Goal: Task Accomplishment & Management: Complete application form

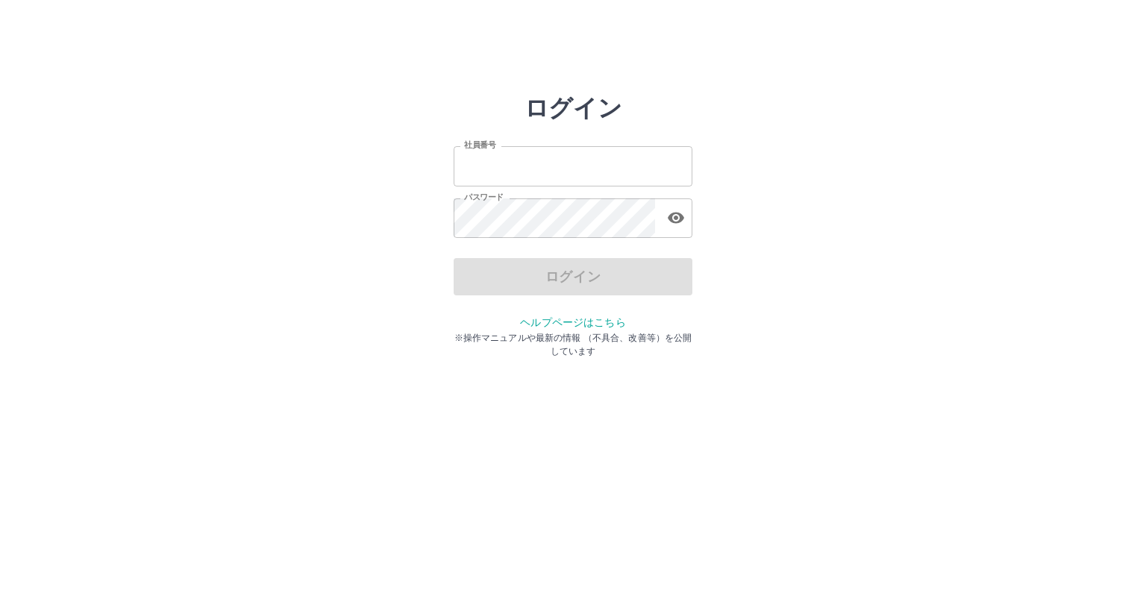
type input "*******"
click at [516, 277] on div "ログイン" at bounding box center [573, 276] width 239 height 37
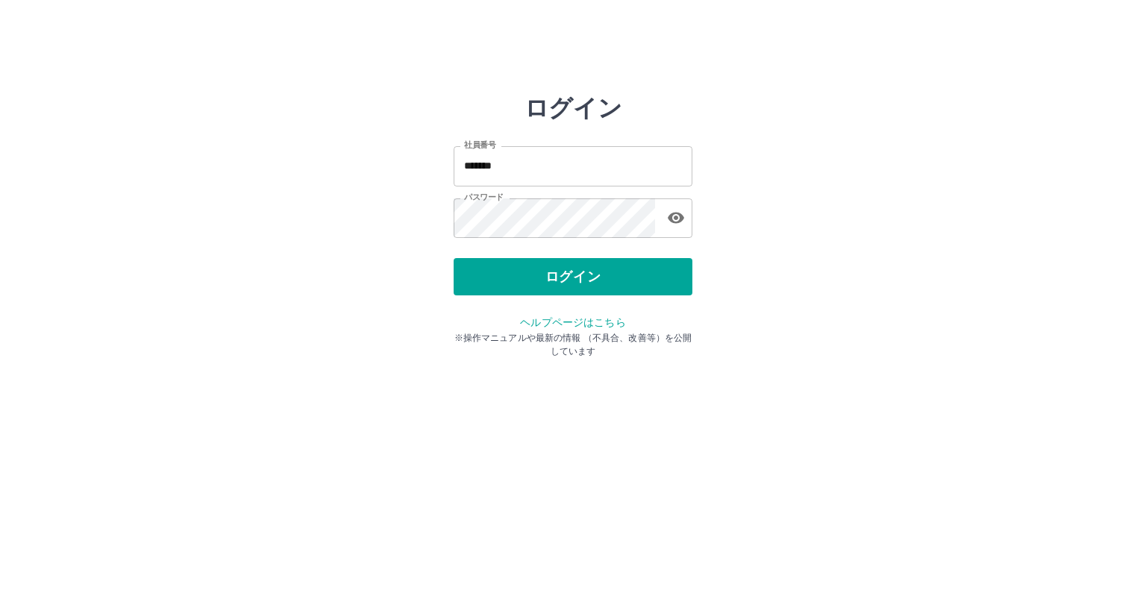
click at [516, 277] on button "ログイン" at bounding box center [573, 276] width 239 height 37
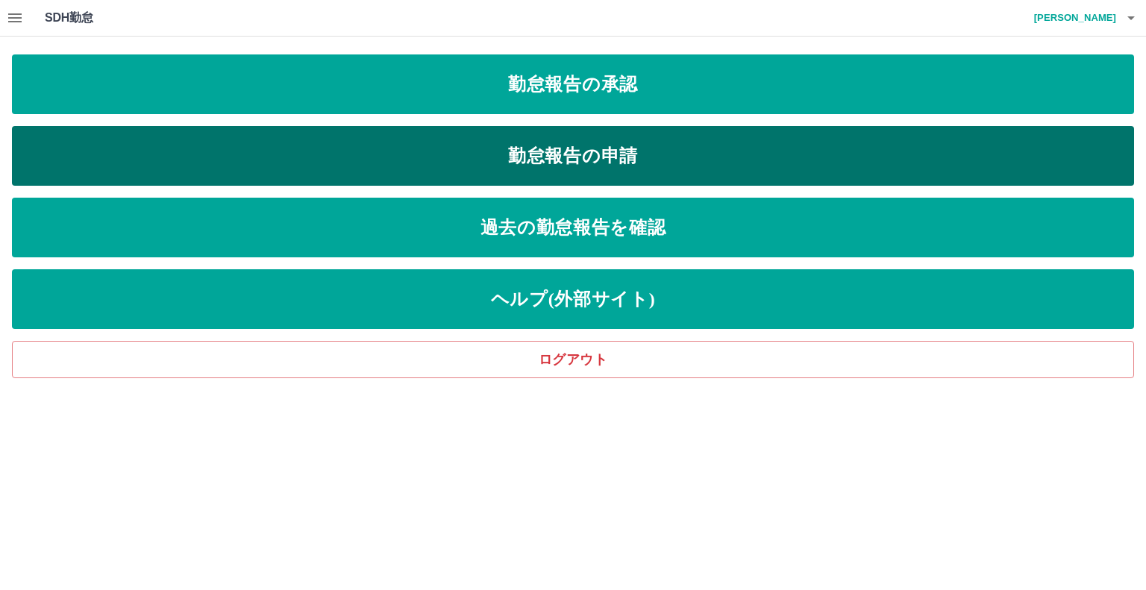
click at [570, 151] on link "勤怠報告の申請" at bounding box center [573, 156] width 1122 height 60
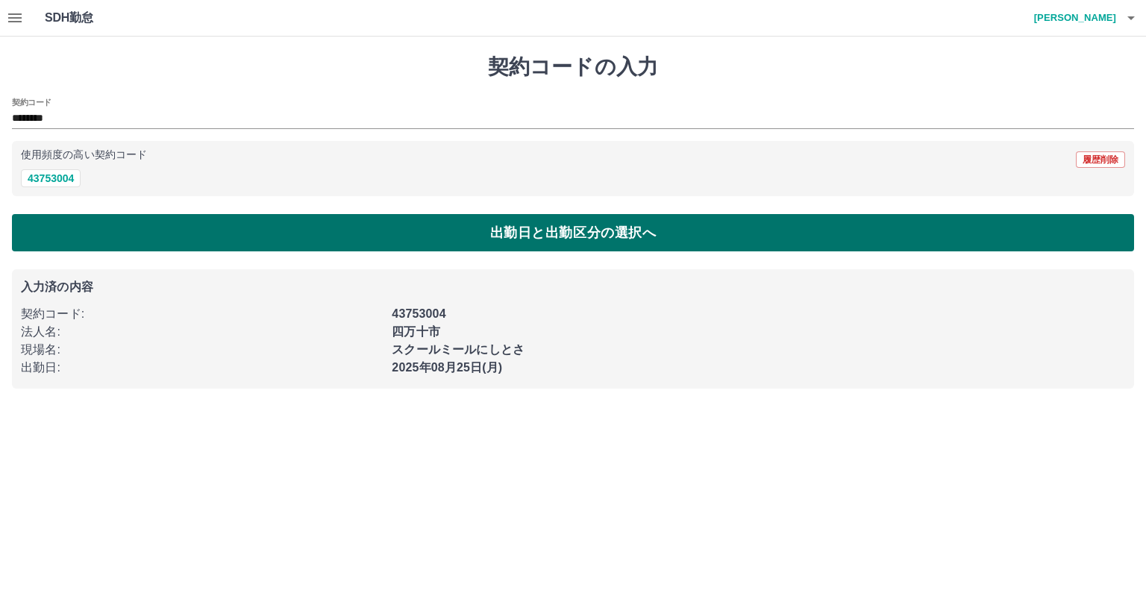
click at [201, 235] on button "出勤日と出勤区分の選択へ" at bounding box center [573, 232] width 1122 height 37
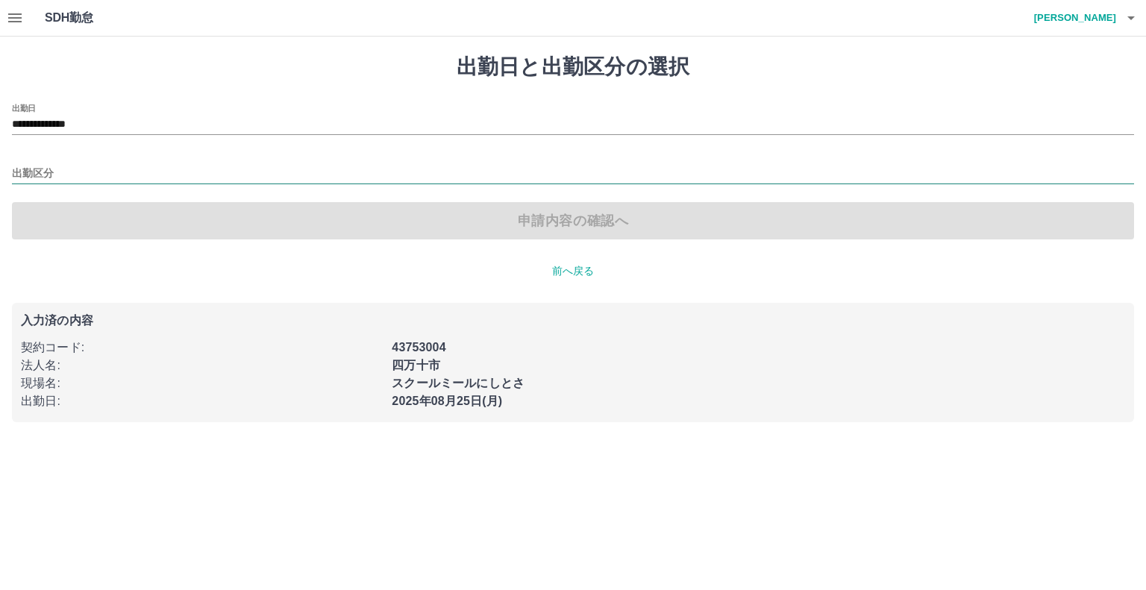
click at [75, 176] on input "出勤区分" at bounding box center [573, 174] width 1122 height 19
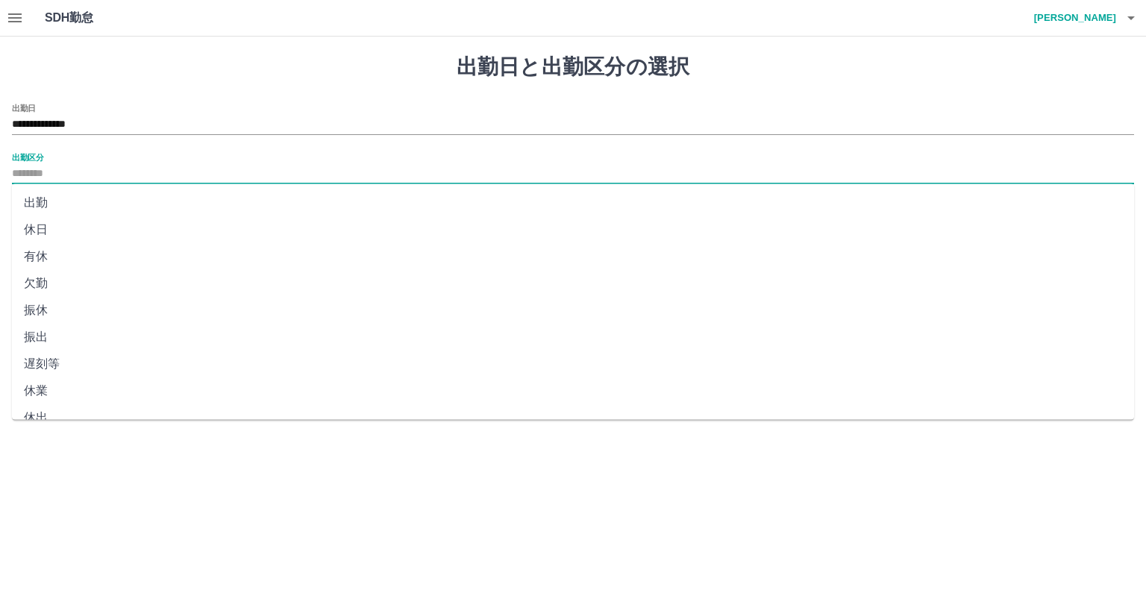
click at [60, 201] on li "出勤" at bounding box center [573, 203] width 1122 height 27
type input "**"
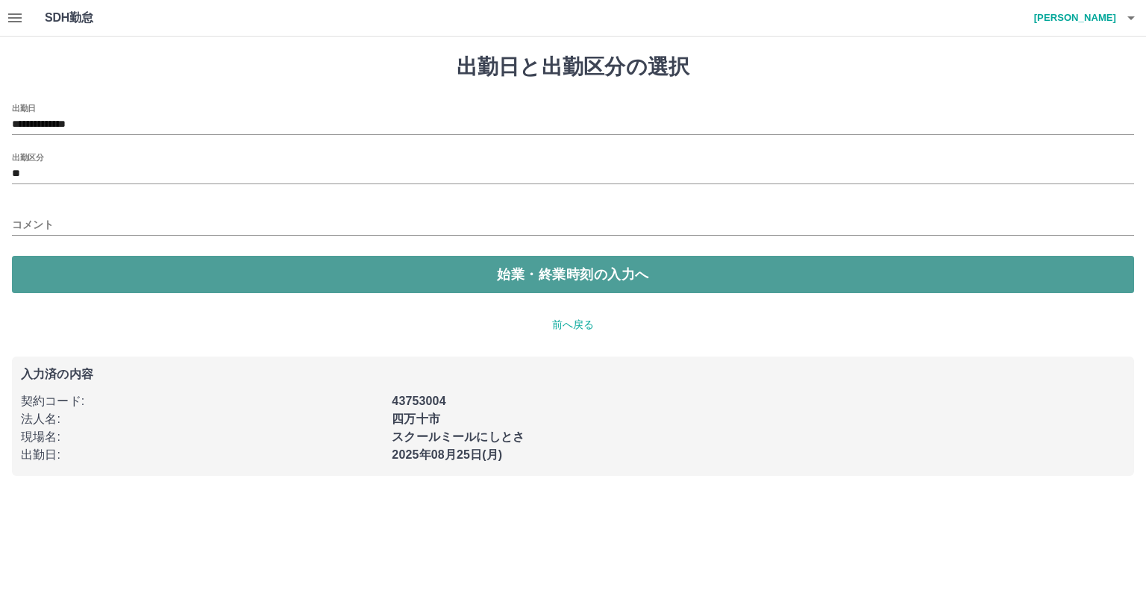
click at [96, 260] on button "始業・終業時刻の入力へ" at bounding box center [573, 274] width 1122 height 37
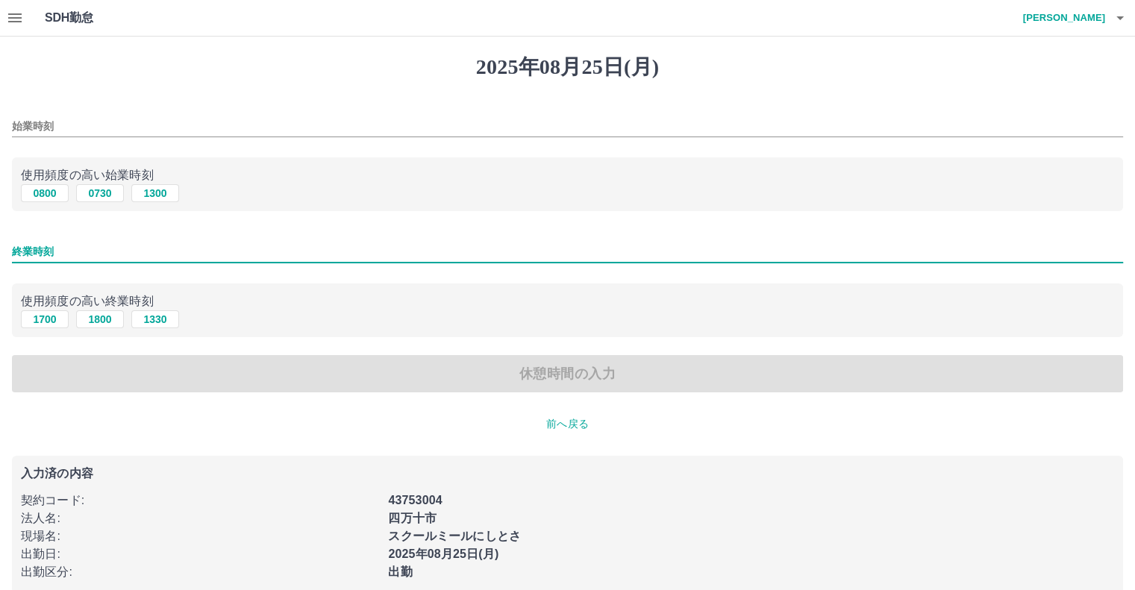
click at [71, 242] on input "終業時刻" at bounding box center [567, 252] width 1111 height 22
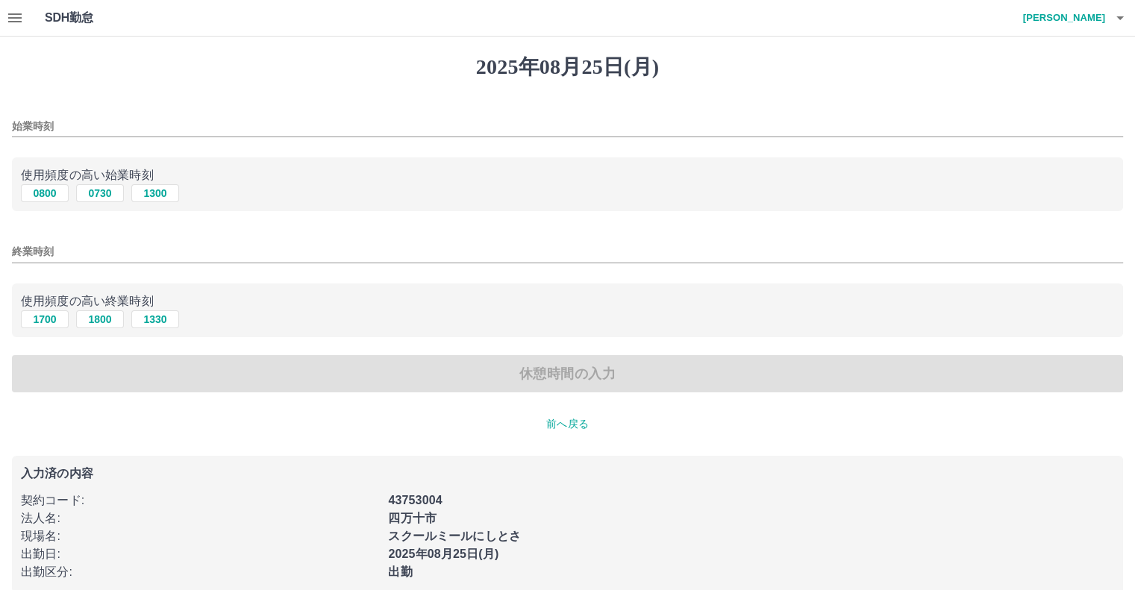
click at [88, 113] on div "始業時刻" at bounding box center [567, 122] width 1111 height 36
click at [63, 129] on input "始業時刻" at bounding box center [567, 127] width 1111 height 22
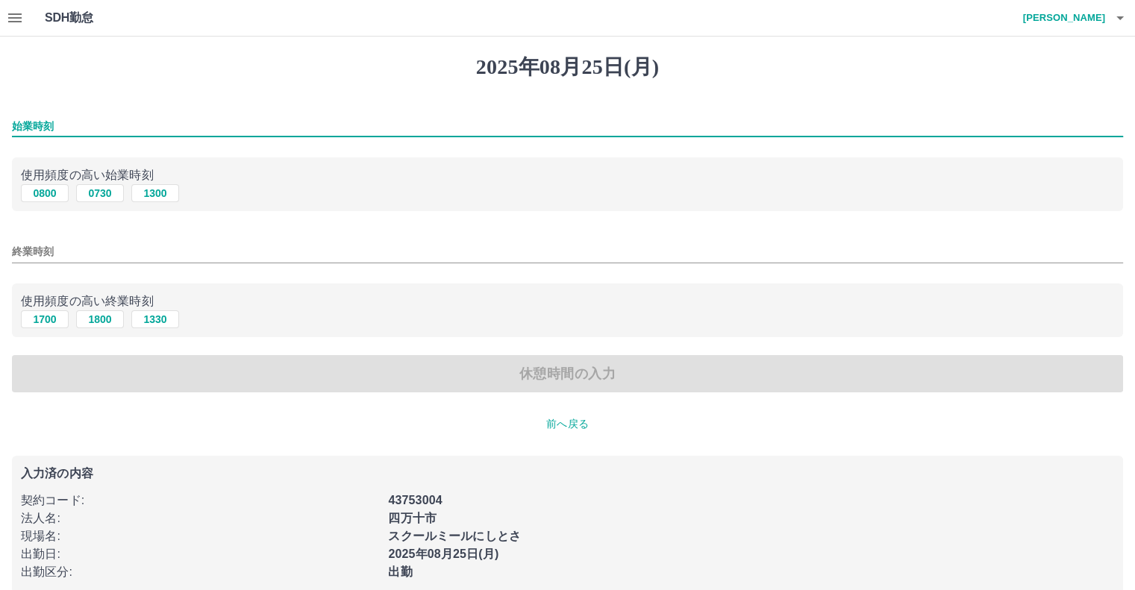
type input "****"
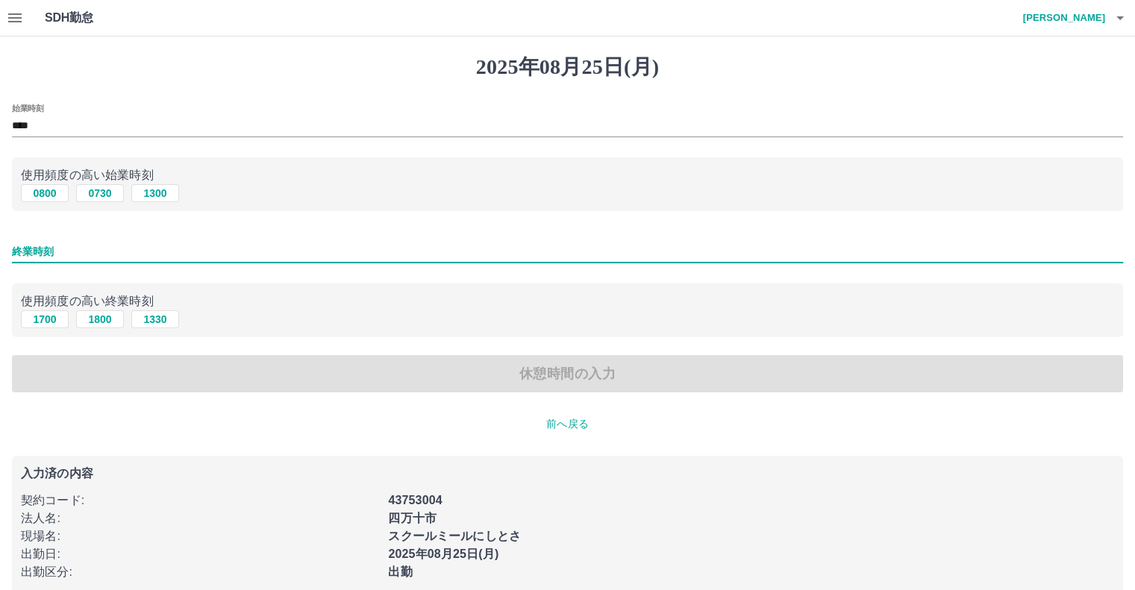
click at [63, 259] on input "終業時刻" at bounding box center [567, 252] width 1111 height 22
click at [59, 247] on input "終業時刻" at bounding box center [567, 252] width 1111 height 22
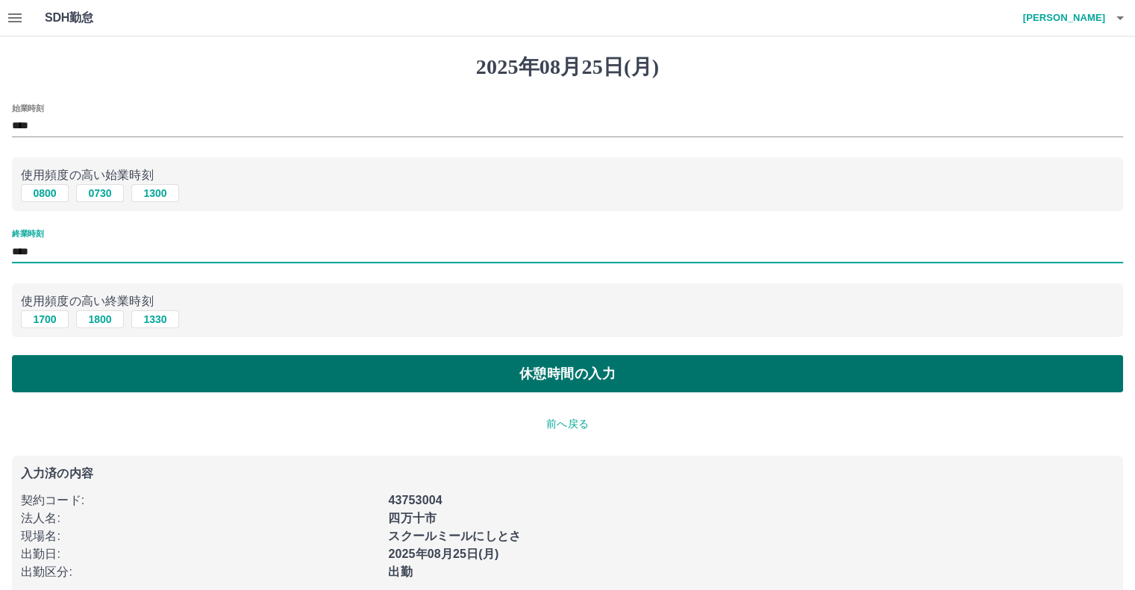
type input "****"
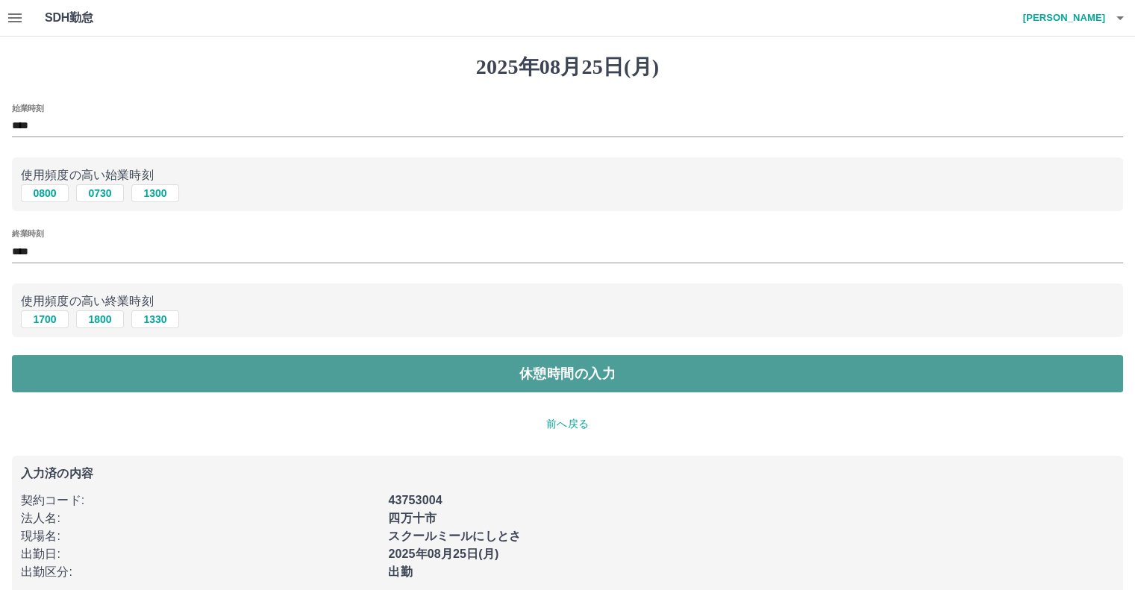
click at [199, 362] on button "休憩時間の入力" at bounding box center [567, 373] width 1111 height 37
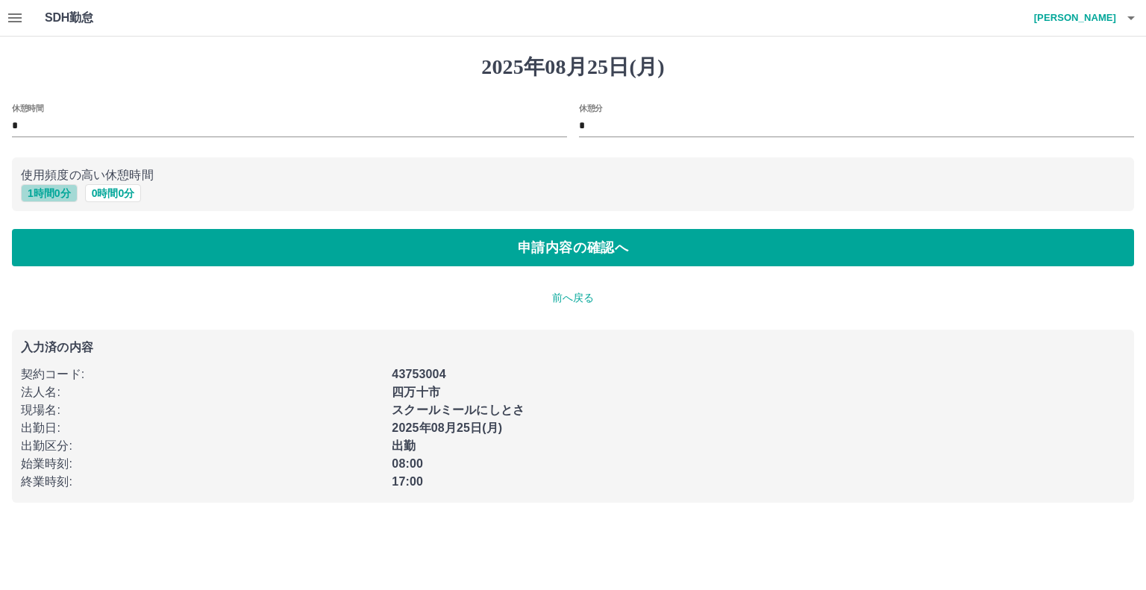
click at [57, 194] on button "1 時間 0 分" at bounding box center [49, 193] width 57 height 18
type input "*"
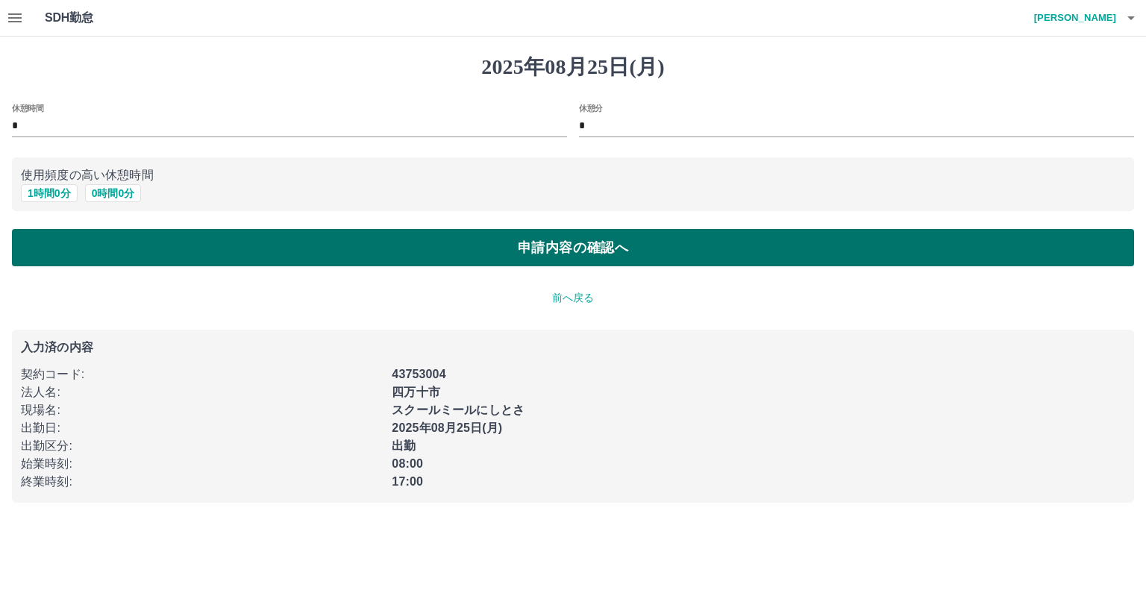
click at [76, 240] on button "申請内容の確認へ" at bounding box center [573, 247] width 1122 height 37
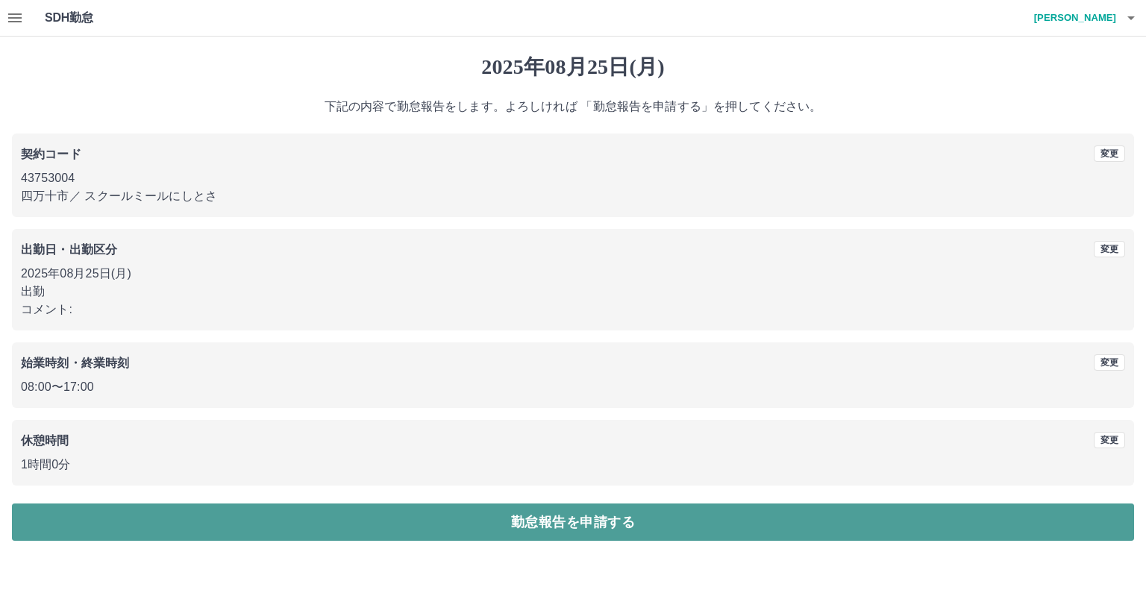
click at [166, 529] on button "勤怠報告を申請する" at bounding box center [573, 522] width 1122 height 37
